Goal: Answer question/provide support

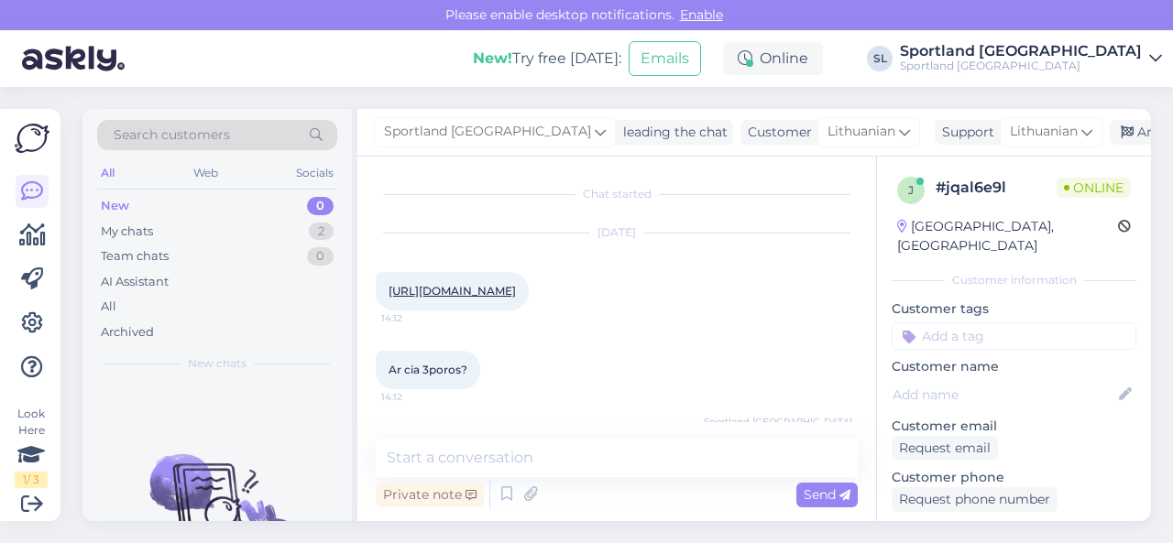
scroll to position [160, 0]
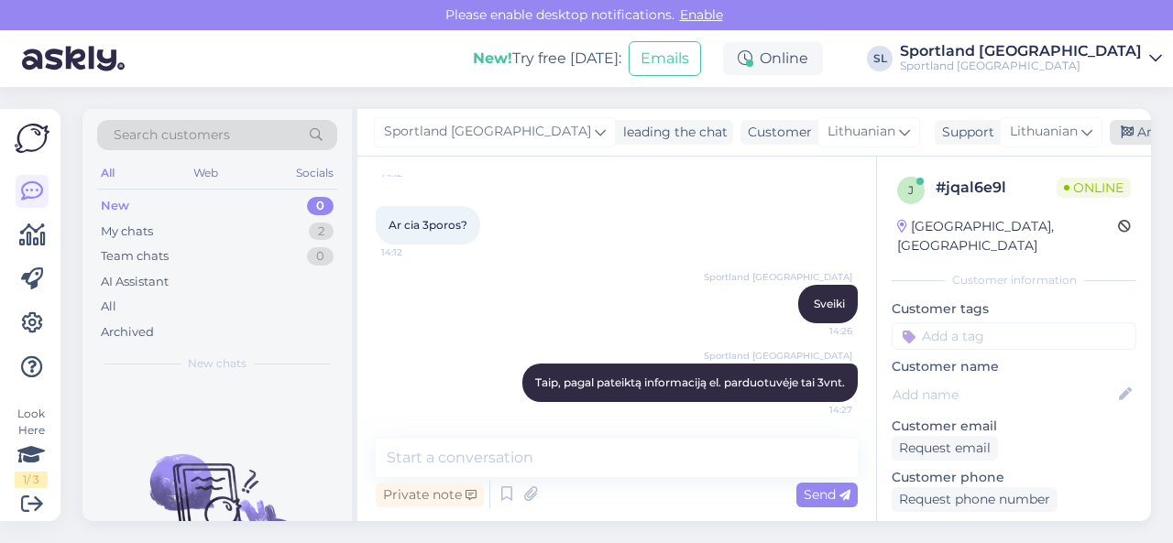
click at [1110, 138] on div "Archive chat" at bounding box center [1167, 132] width 115 height 25
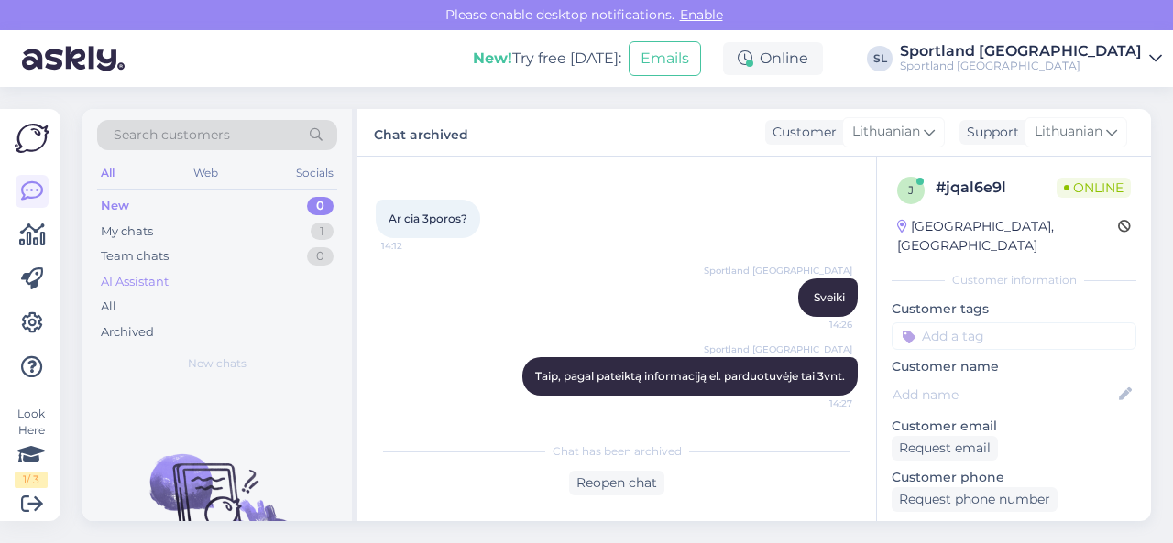
click at [148, 279] on div "AI Assistant" at bounding box center [135, 282] width 68 height 18
click at [135, 328] on div "Archived" at bounding box center [127, 332] width 53 height 18
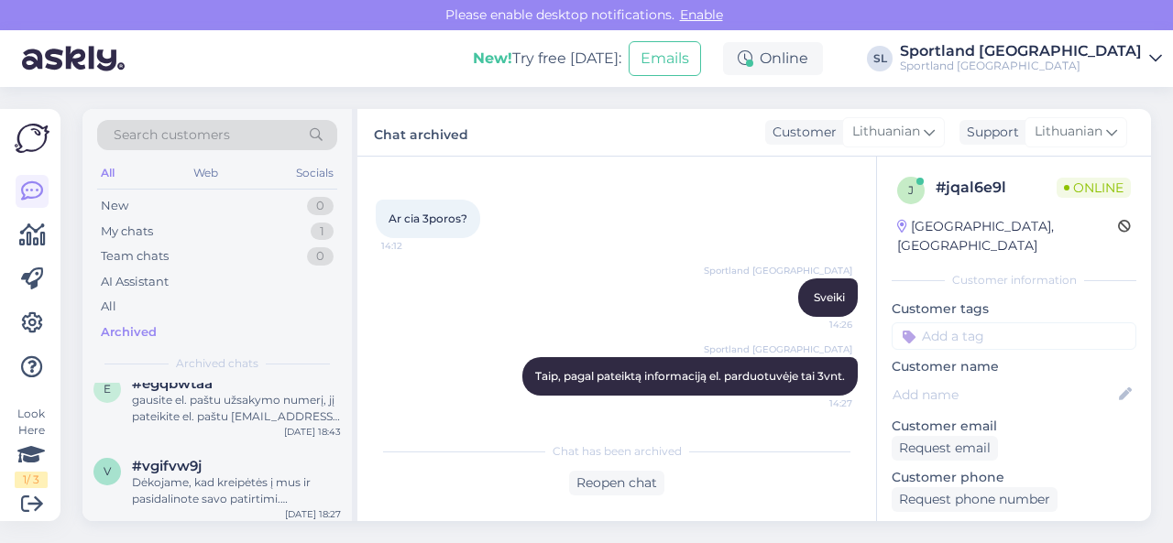
scroll to position [3024, 0]
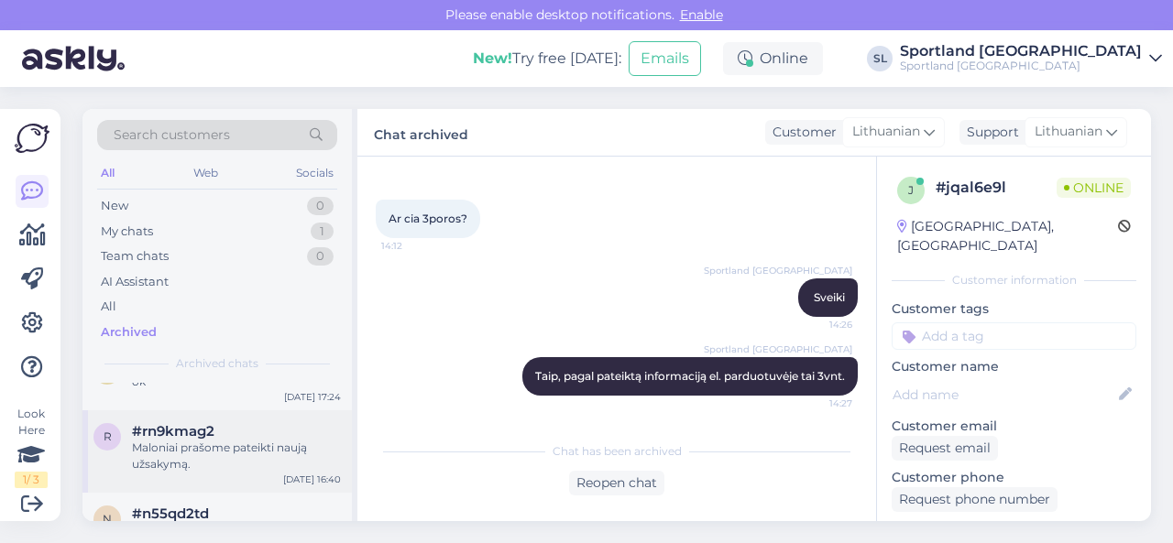
click at [199, 444] on div "Maloniai prašome pateikti naują užsakymą." at bounding box center [236, 456] width 209 height 33
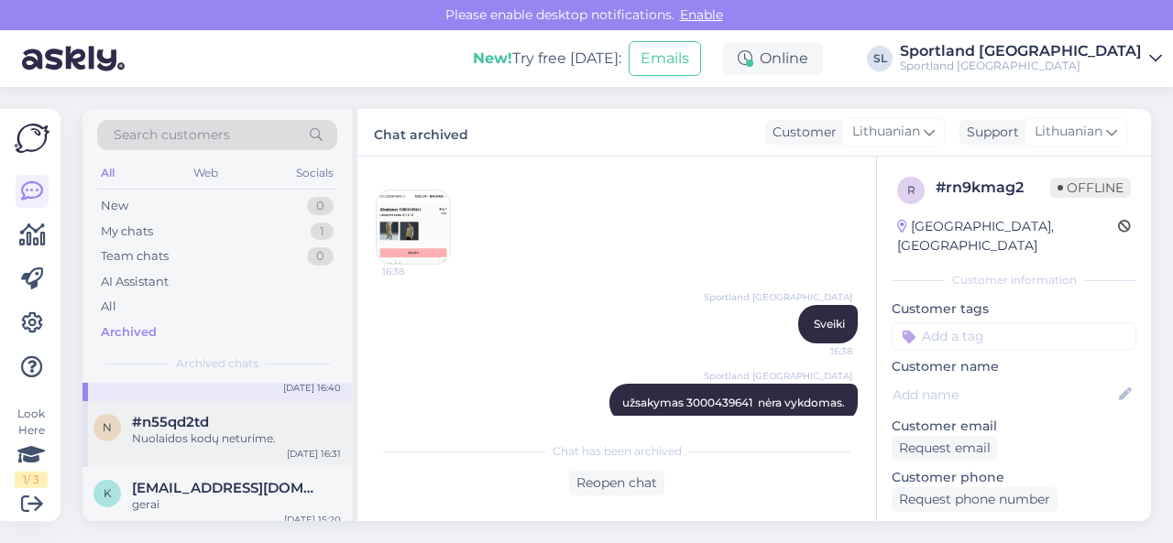
scroll to position [3207, 0]
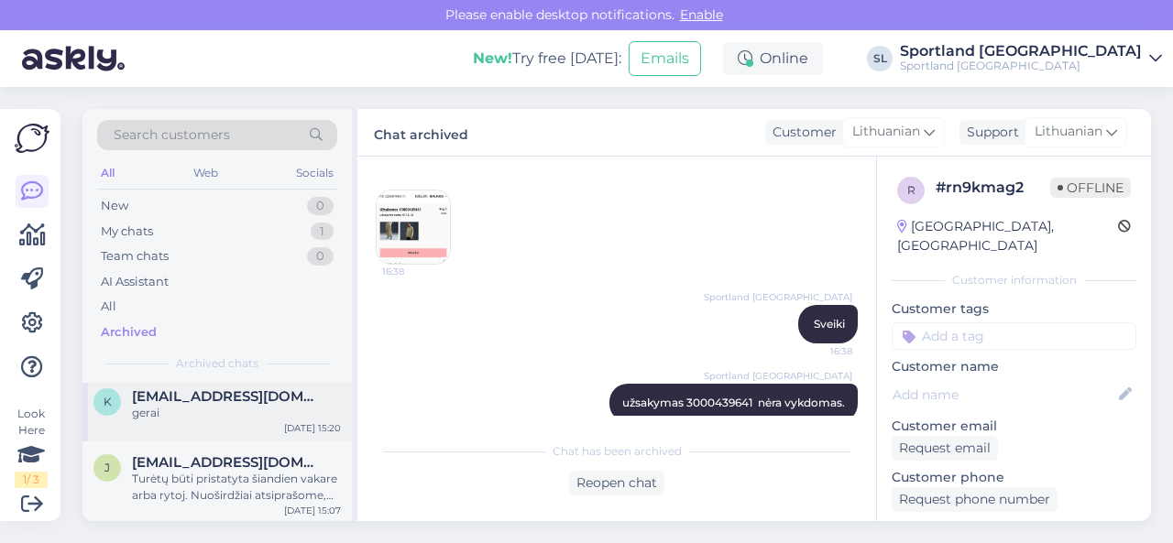
click at [210, 428] on div "k [EMAIL_ADDRESS][DOMAIN_NAME] gerai [DATE] 15:20" at bounding box center [216, 409] width 269 height 66
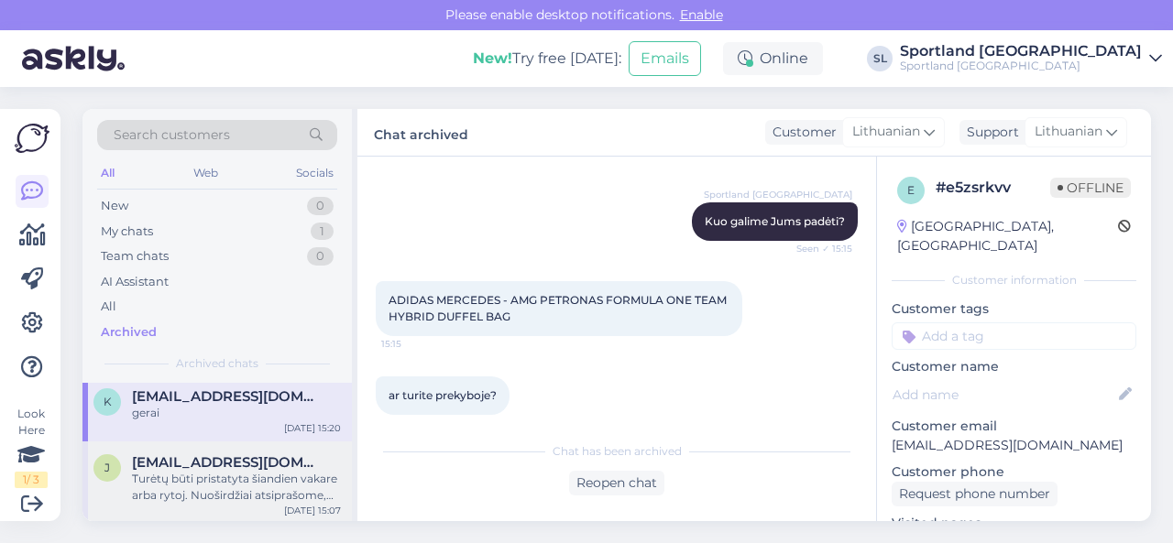
scroll to position [3299, 0]
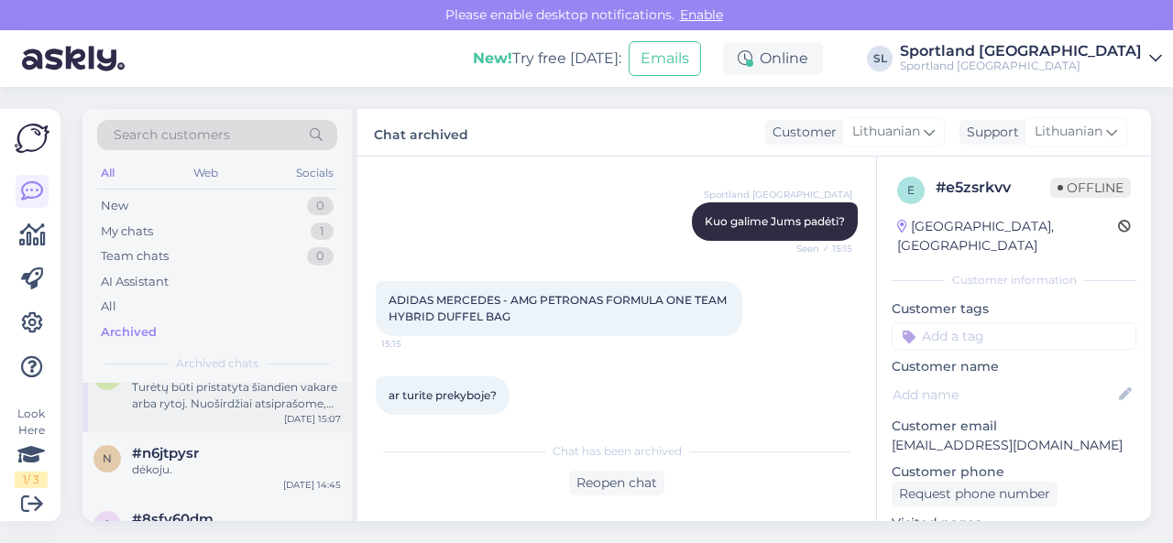
click at [220, 418] on div "j [EMAIL_ADDRESS][DOMAIN_NAME] Turėtų būti pristatyta šiandien vakare arba ryto…" at bounding box center [216, 391] width 269 height 82
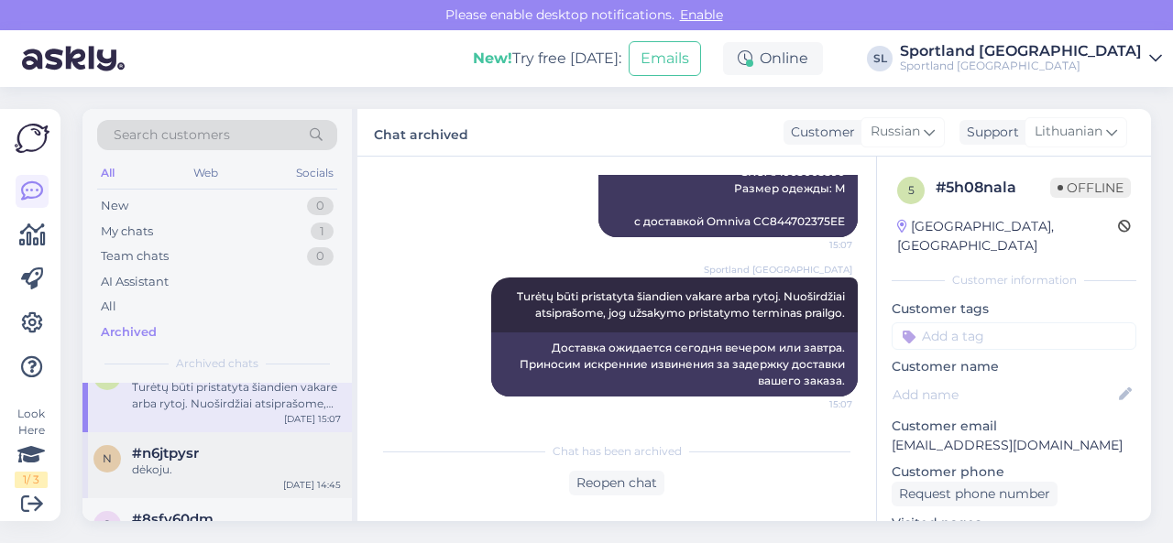
click at [247, 462] on div "dėkoju." at bounding box center [236, 470] width 209 height 16
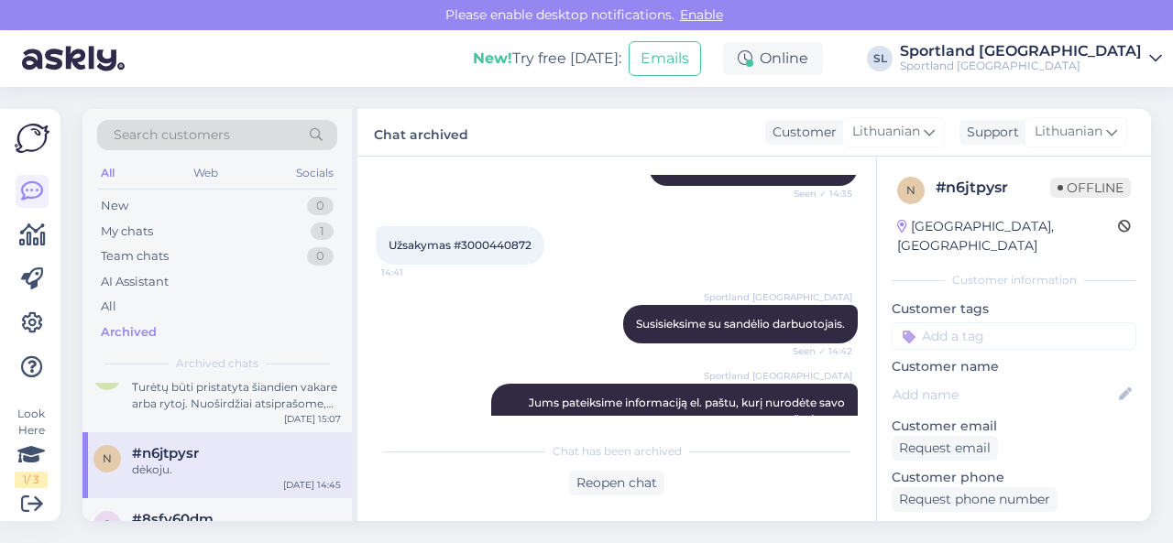
scroll to position [418, 0]
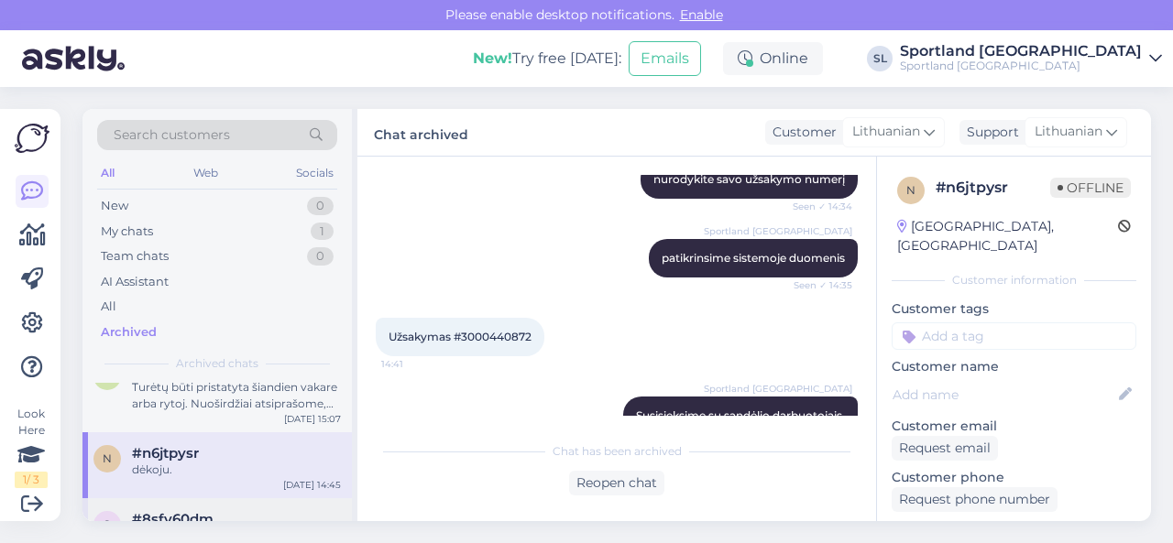
click at [218, 512] on div "#8sfy60dm" at bounding box center [236, 519] width 209 height 16
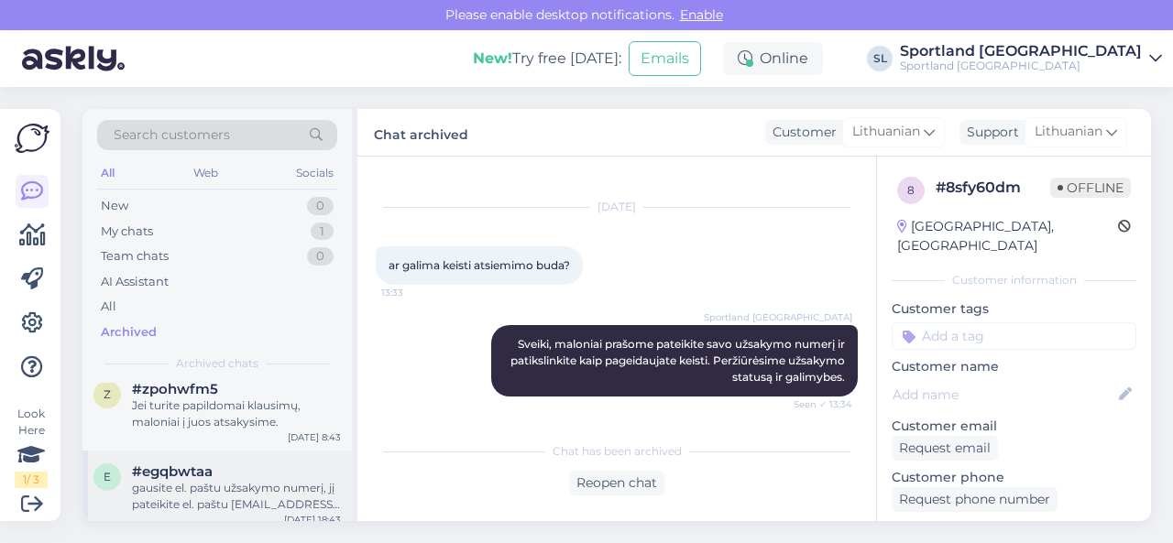
scroll to position [2749, 0]
click at [213, 486] on div "gausite el. paštu užsakymo numerį, jį pateikite el. paštu [EMAIL_ADDRESS][DOMAI…" at bounding box center [236, 500] width 209 height 33
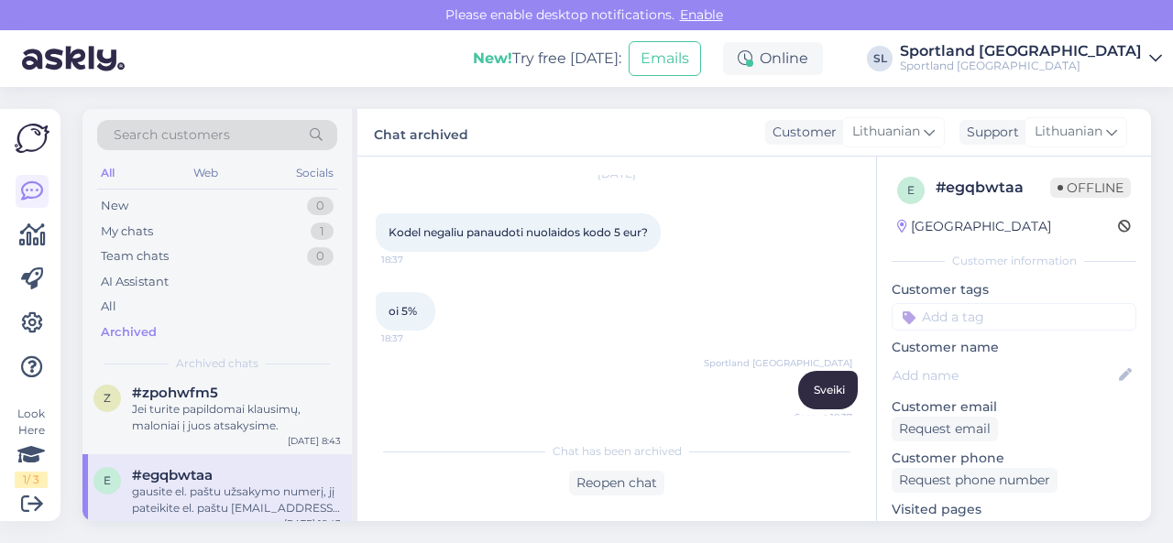
scroll to position [0, 0]
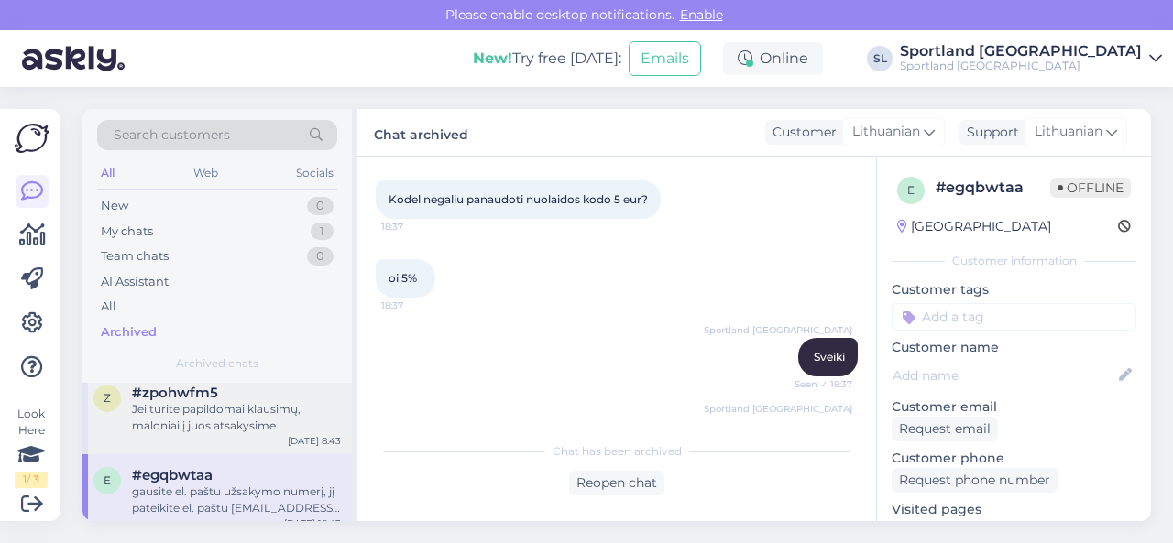
click at [249, 422] on div "Jei turite papildomai klausimų, maloniai į juos atsakysime." at bounding box center [236, 417] width 209 height 33
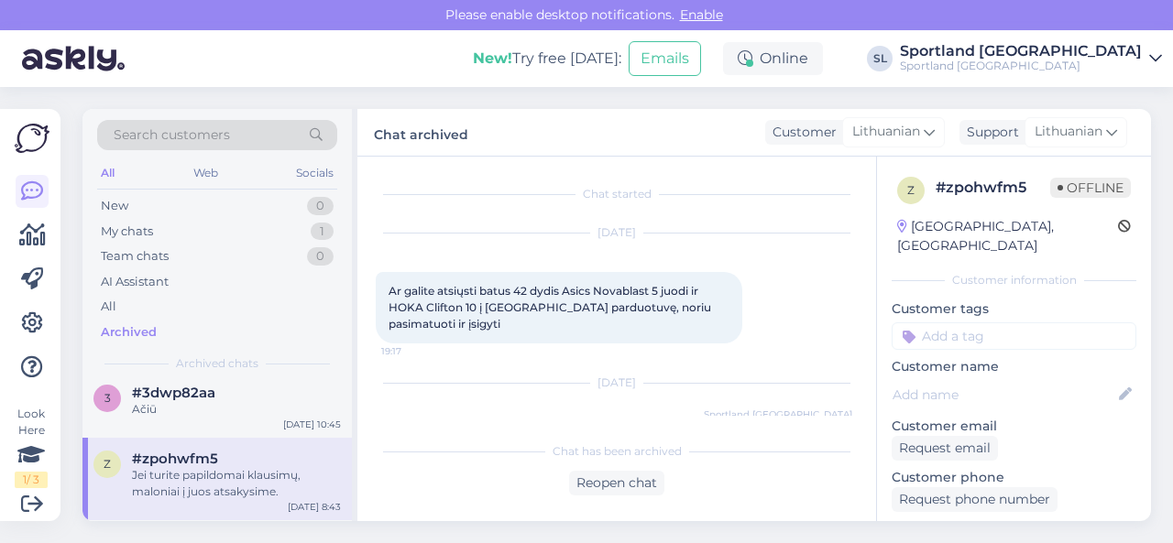
scroll to position [2658, 0]
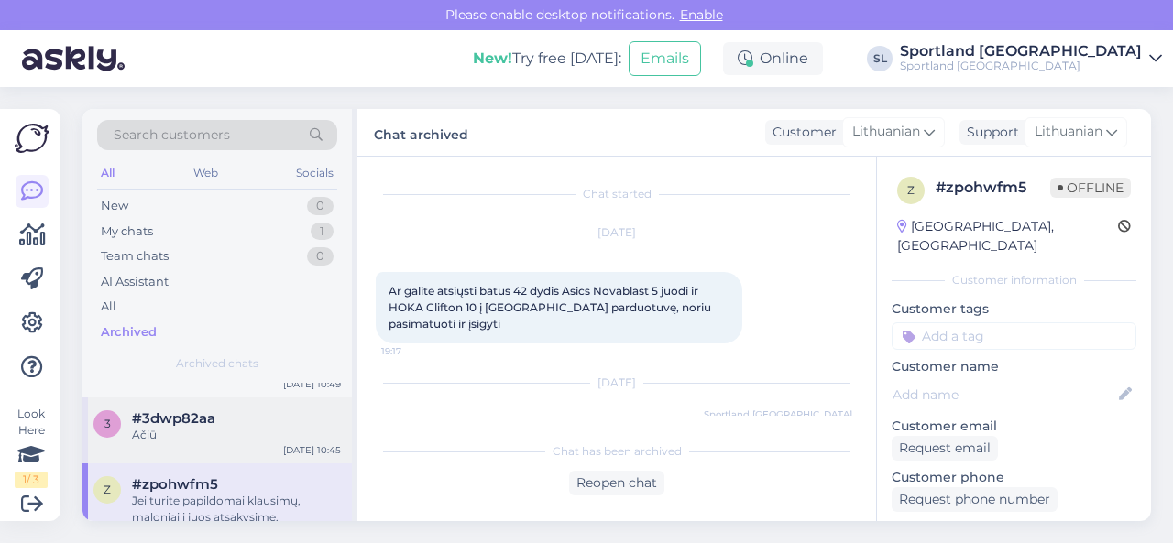
click at [226, 422] on div "#3dwp82aa" at bounding box center [236, 419] width 209 height 16
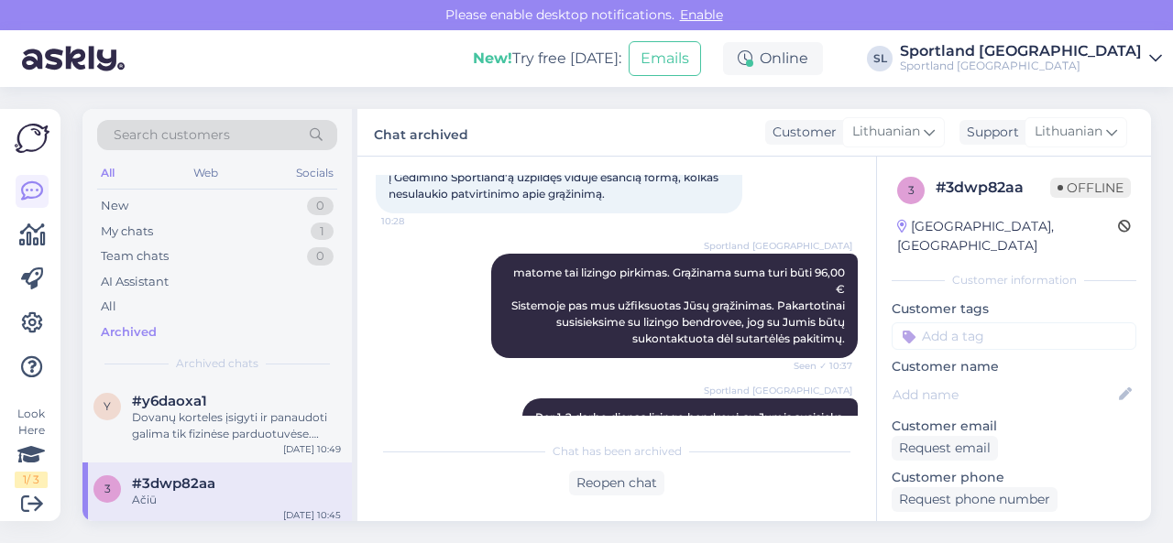
scroll to position [2566, 0]
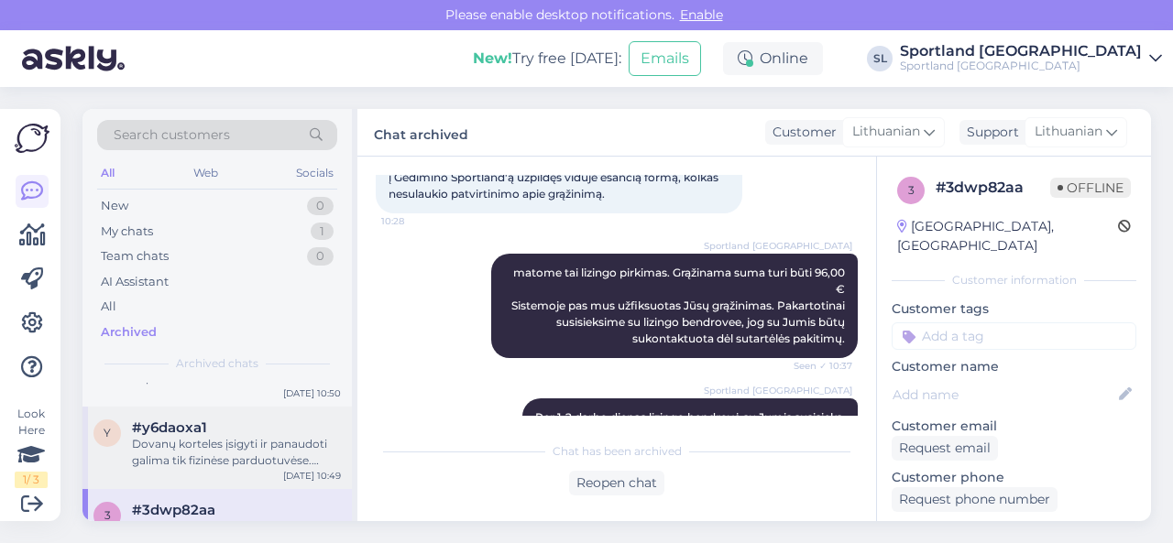
click at [202, 448] on div "Dovanų korteles įsigyti ir panaudoti galima tik fizinėse parduotuvėse. Dovanų k…" at bounding box center [236, 452] width 209 height 33
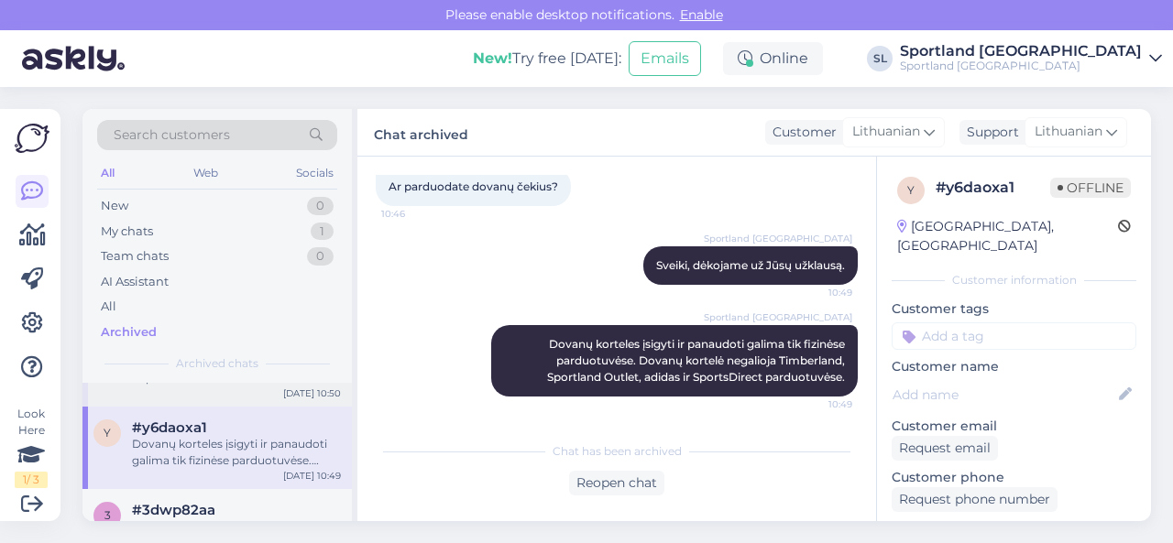
scroll to position [2474, 0]
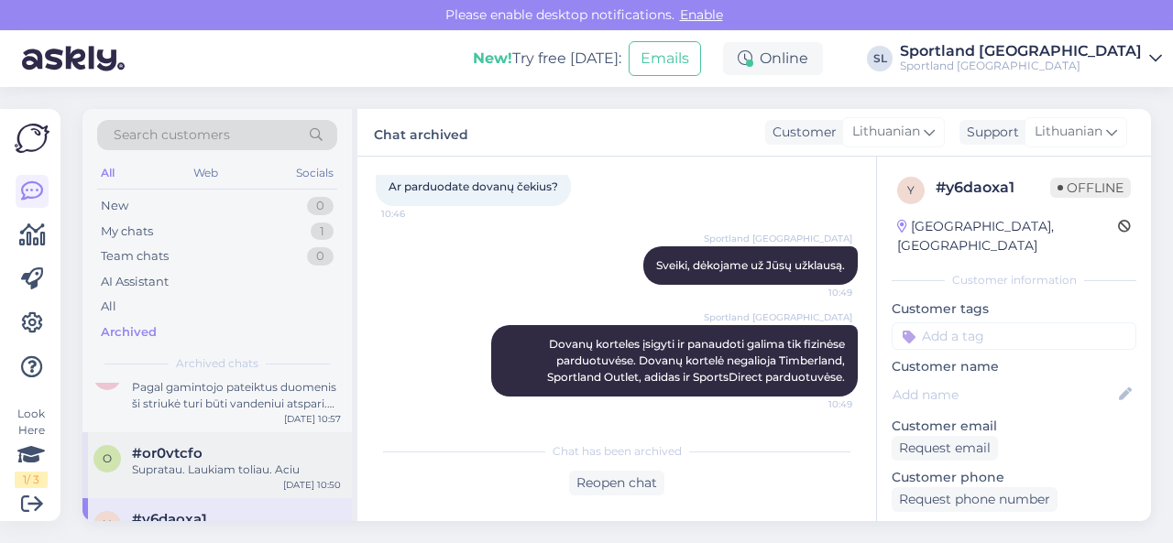
click at [233, 459] on div "#or0vtcfo" at bounding box center [236, 453] width 209 height 16
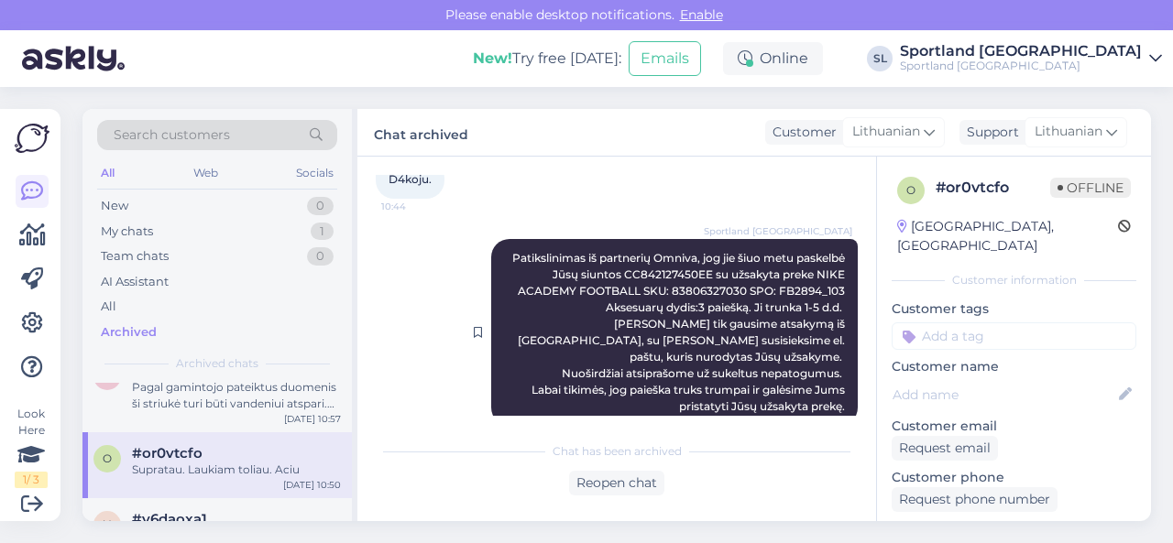
scroll to position [938, 0]
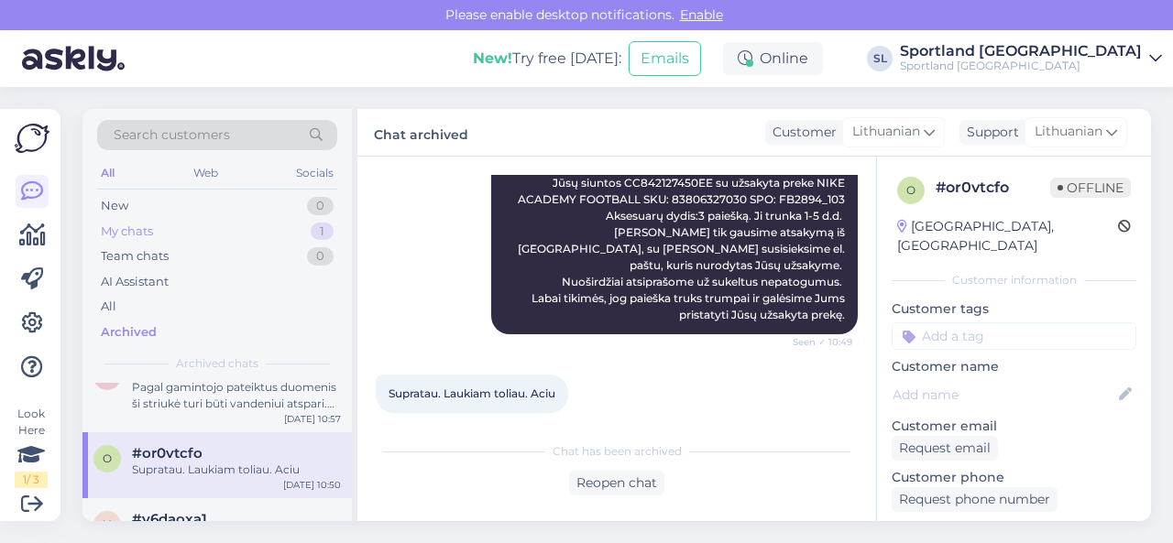
click at [222, 231] on div "My chats 1" at bounding box center [217, 232] width 240 height 26
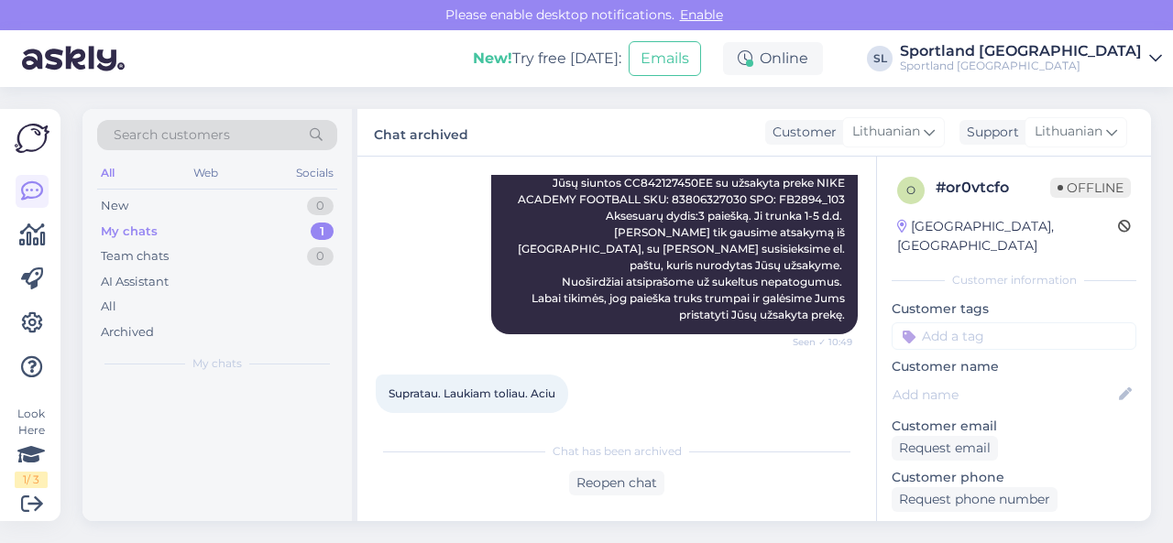
scroll to position [0, 0]
click at [239, 413] on div "Dėkoju, lauksiu patikslinimo" at bounding box center [236, 420] width 209 height 16
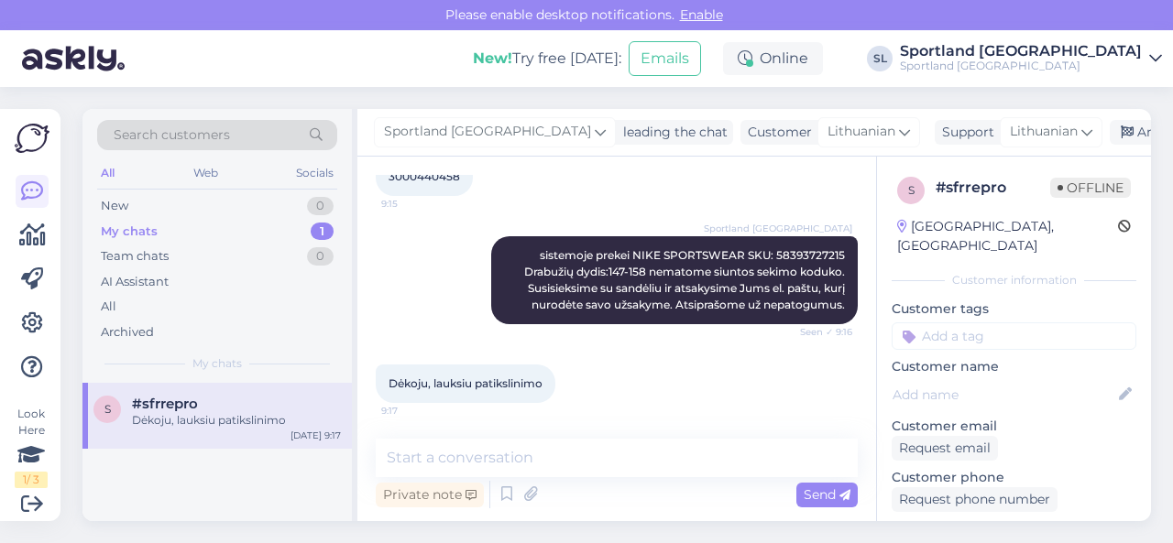
scroll to position [263, 0]
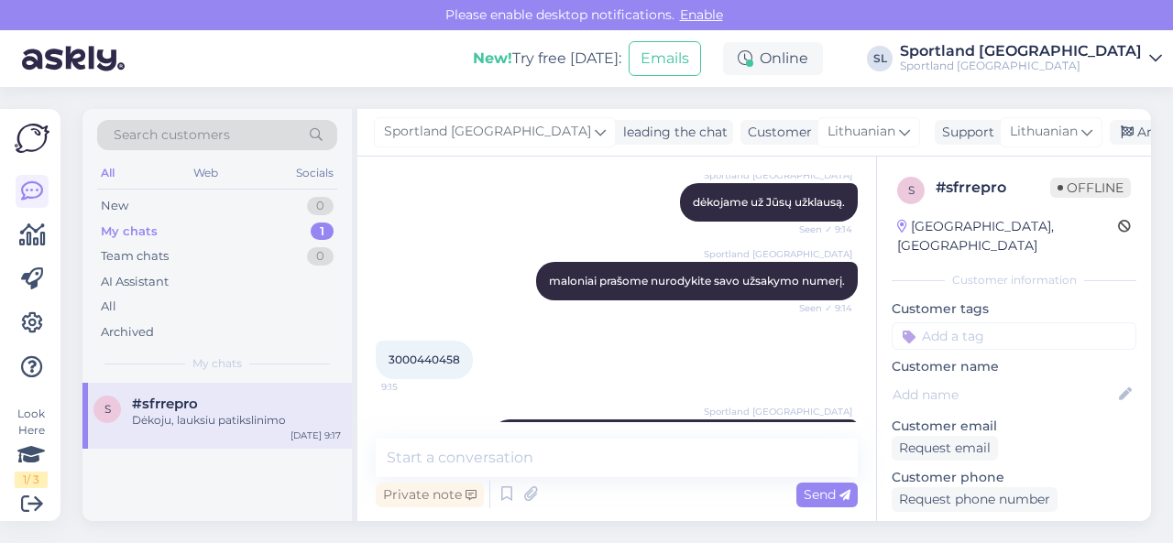
click at [447, 356] on span "3000440458" at bounding box center [424, 360] width 71 height 14
copy div "3000440458 9:15"
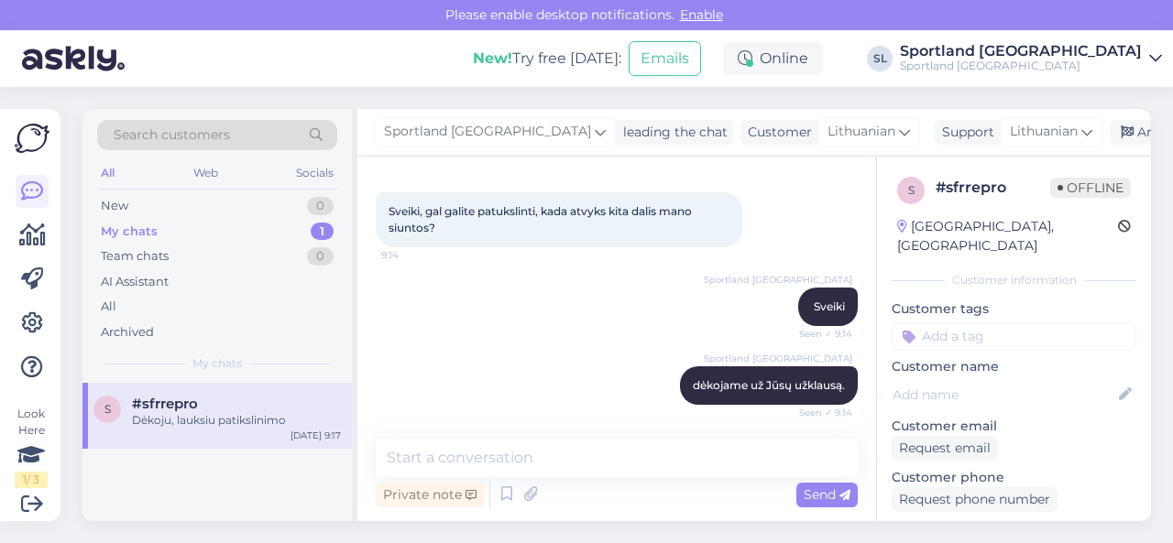
scroll to position [0, 0]
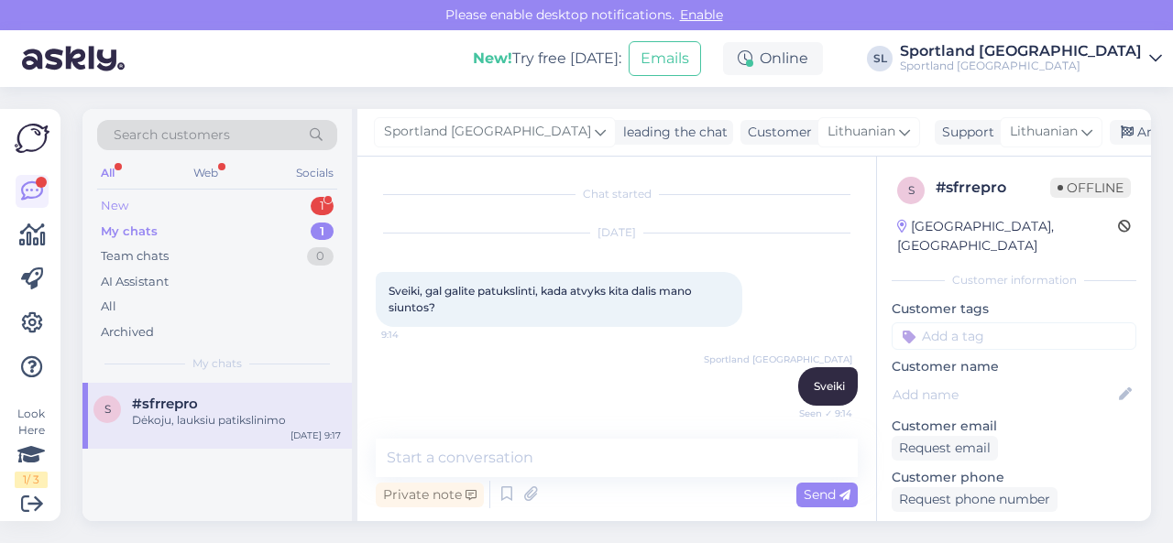
click at [213, 201] on div "New 1" at bounding box center [217, 206] width 240 height 26
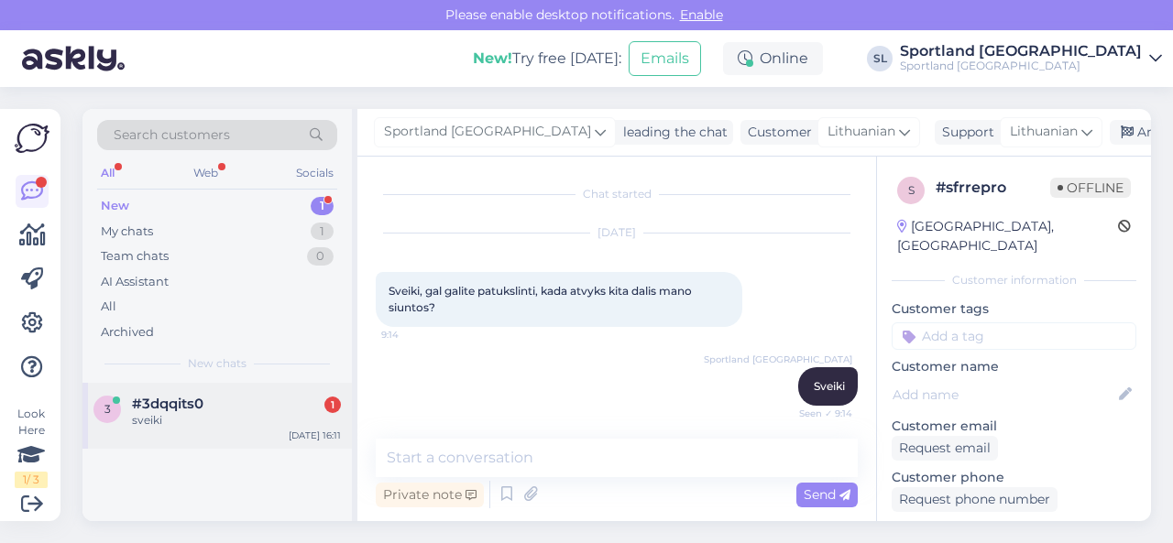
click at [203, 410] on span "#3dqqits0" at bounding box center [167, 404] width 71 height 16
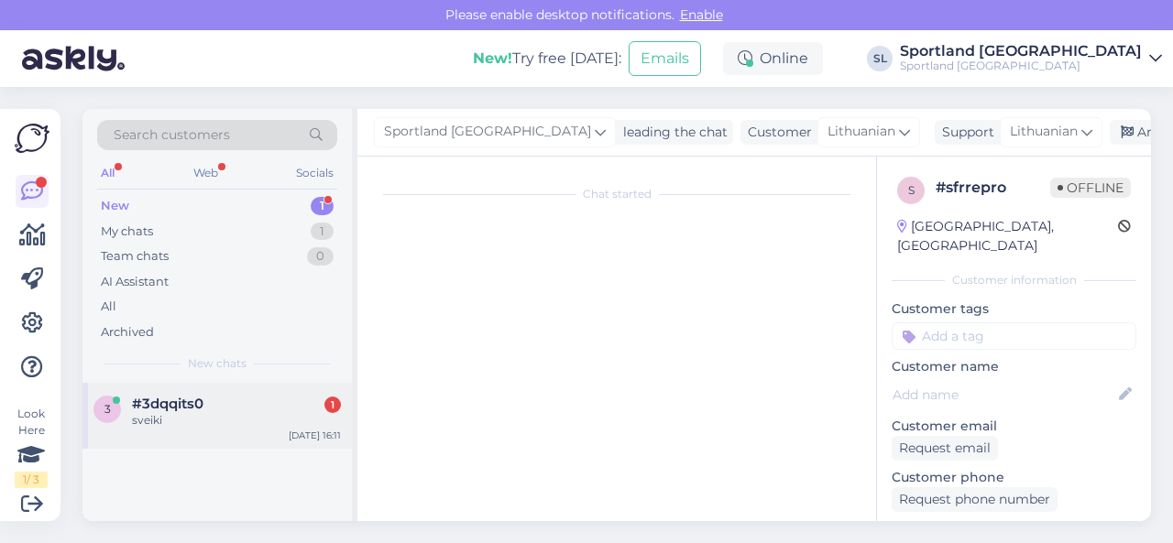
scroll to position [1100, 0]
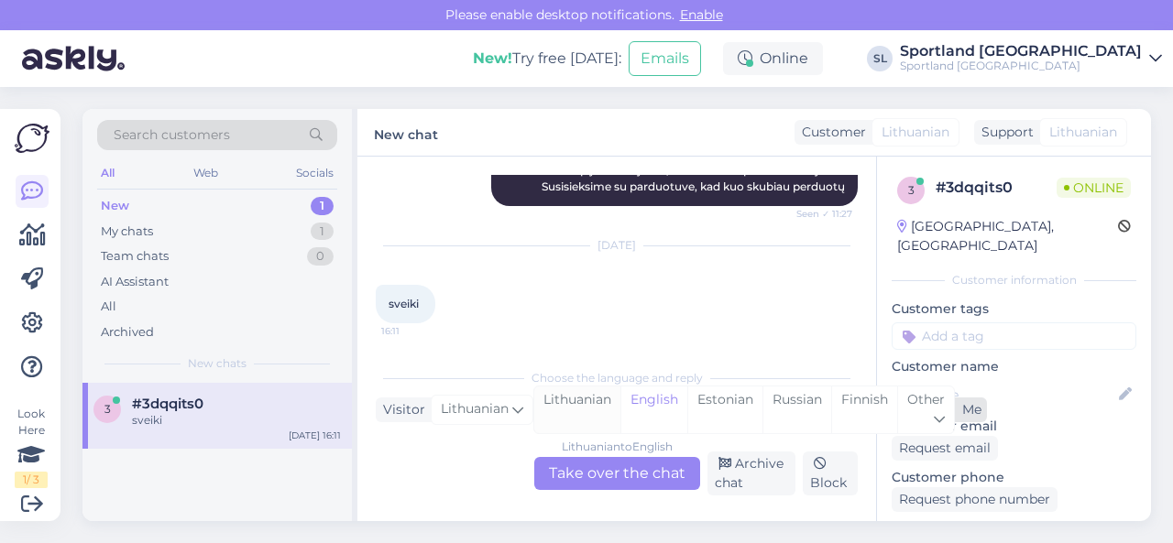
click at [586, 415] on div "Lithuanian" at bounding box center [577, 410] width 86 height 47
click at [592, 480] on div "Lithuanian to Lithuanian Take over the chat" at bounding box center [617, 473] width 166 height 33
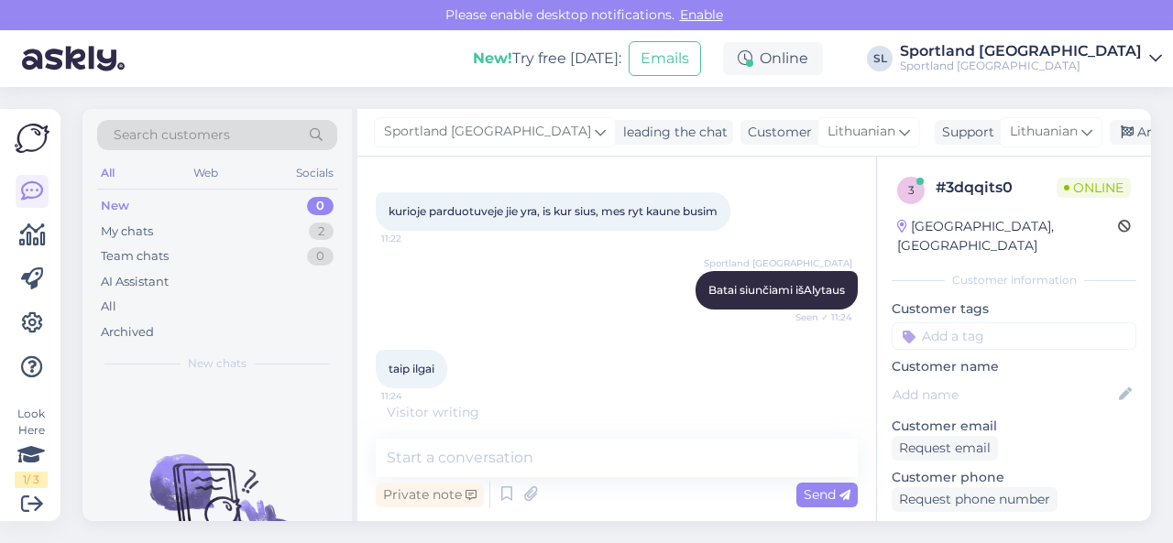
scroll to position [1039, 0]
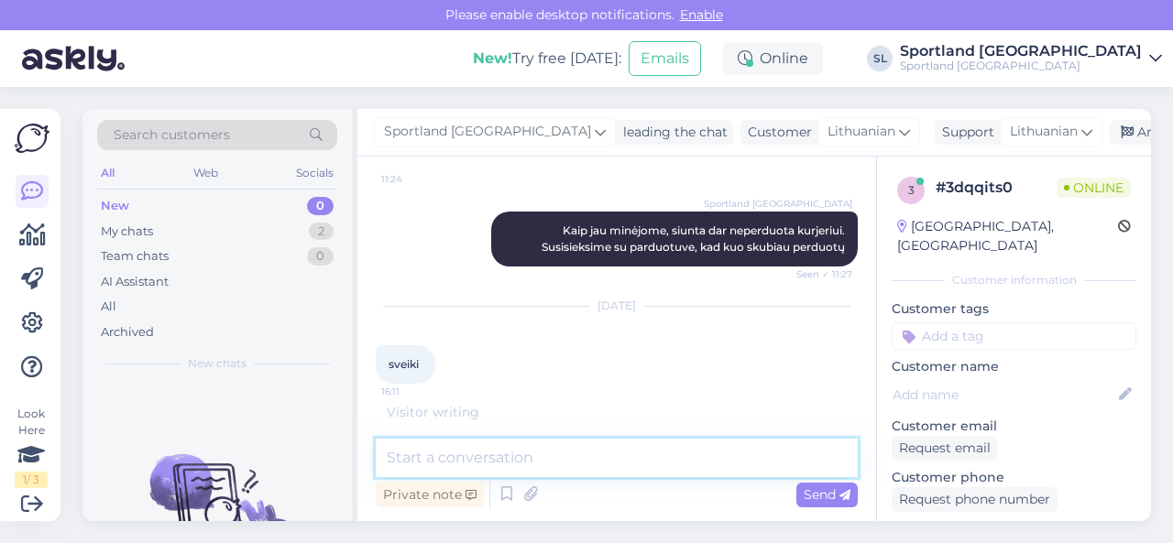
click at [526, 462] on textarea at bounding box center [617, 458] width 482 height 38
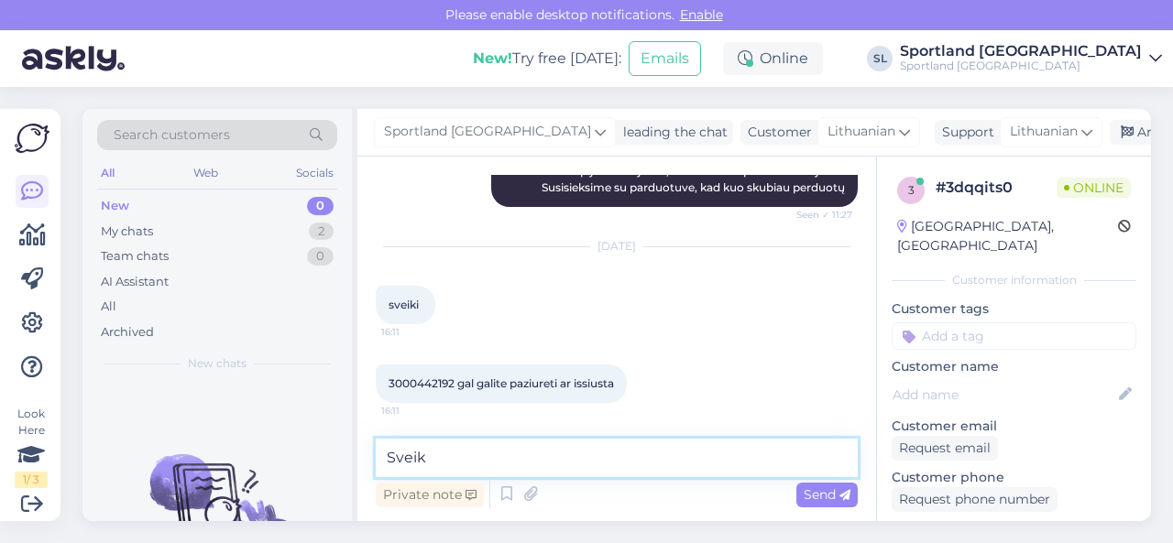
type textarea "Sveiki"
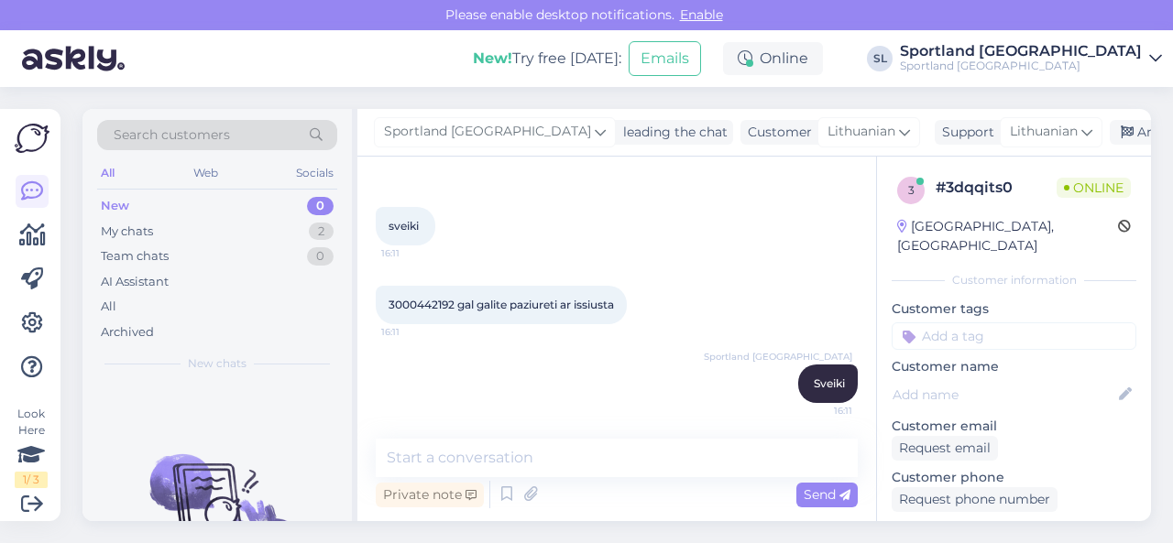
click at [429, 298] on span "3000442192 gal galite paziureti ar issiusta" at bounding box center [501, 305] width 225 height 14
copy span "3000442192"
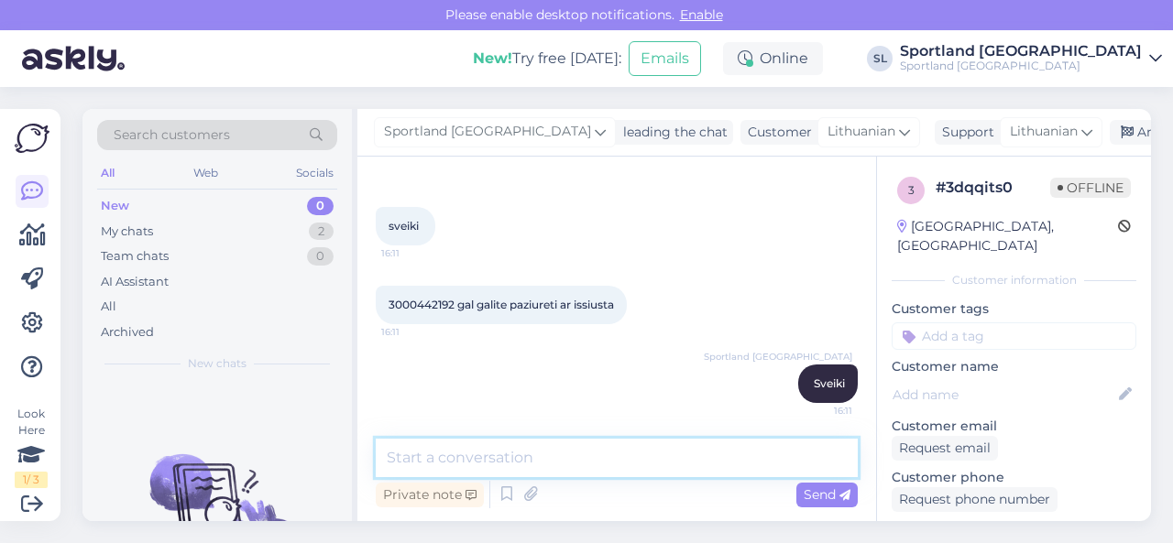
click at [516, 450] on textarea at bounding box center [617, 458] width 482 height 38
paste textarea "CC847680815EE"
type textarea "Jūsų užsakymo siuntos sekimo kodukas CC847680815EE"
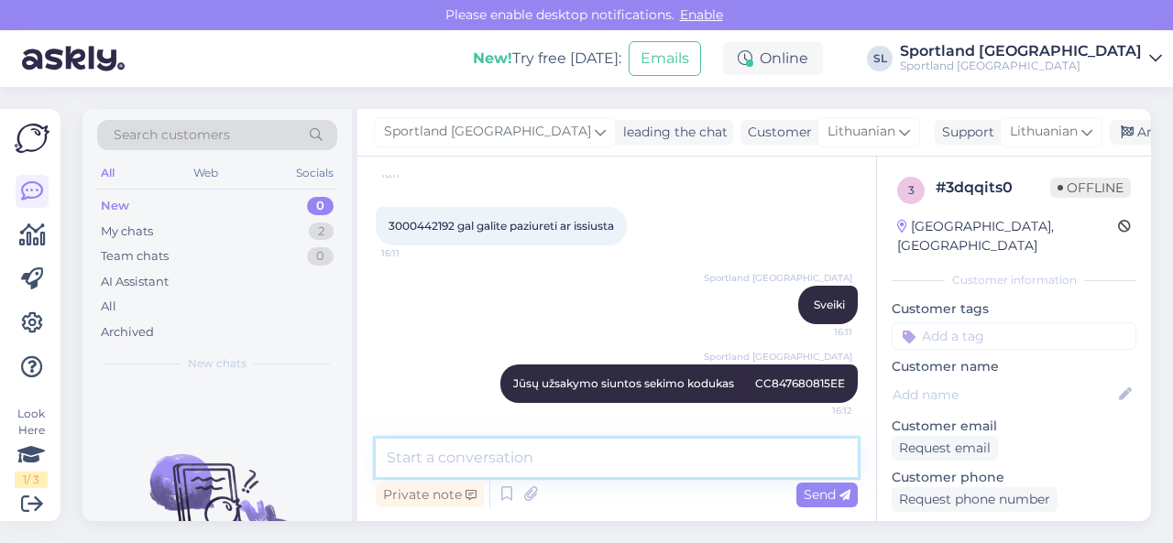
click at [532, 457] on textarea at bounding box center [617, 458] width 482 height 38
click at [711, 455] on textarea at bounding box center [617, 458] width 482 height 38
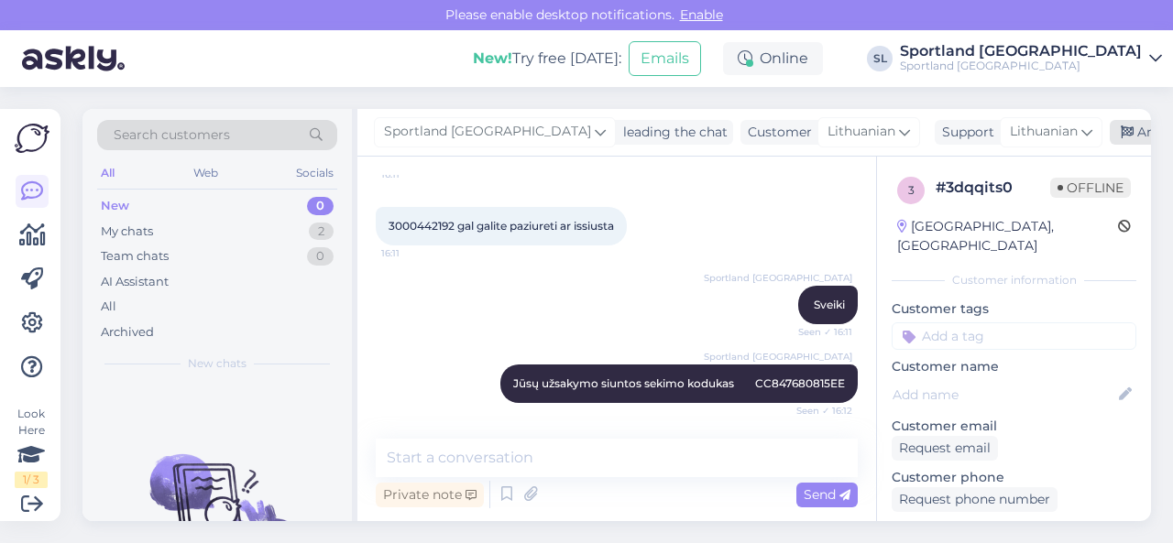
click at [1110, 138] on div "Archive chat" at bounding box center [1167, 132] width 115 height 25
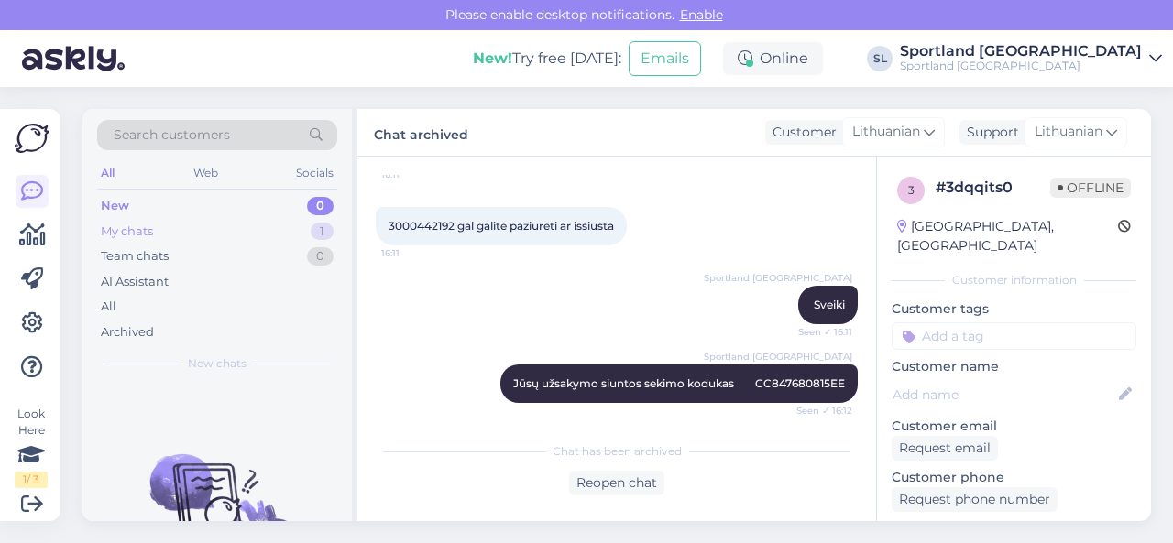
click at [290, 230] on div "My chats 1" at bounding box center [217, 232] width 240 height 26
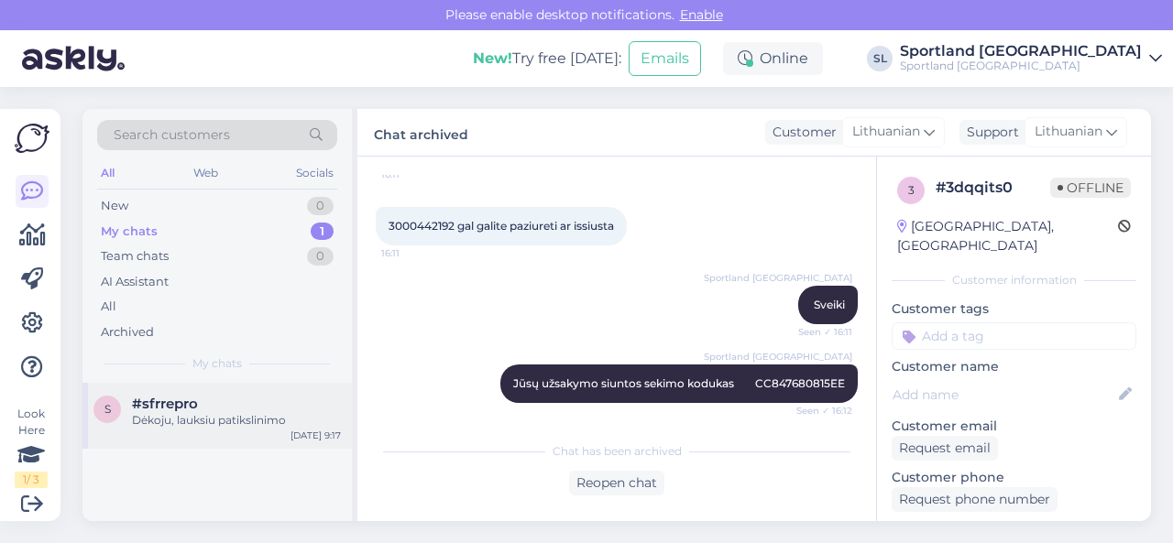
click at [281, 418] on div "Dėkoju, lauksiu patikslinimo" at bounding box center [236, 420] width 209 height 16
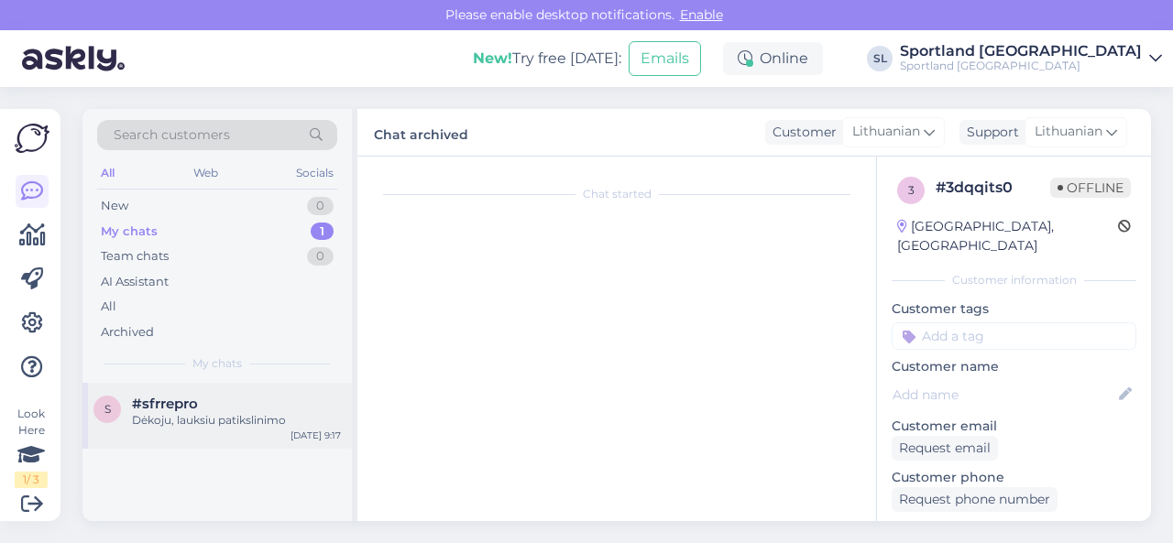
scroll to position [446, 0]
